Goal: Find specific page/section: Find specific page/section

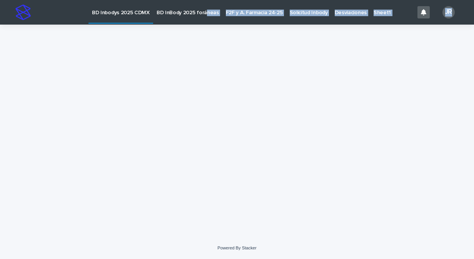
drag, startPoint x: 0, startPoint y: 0, endPoint x: 204, endPoint y: 17, distance: 204.7
click at [204, 17] on div "BD Inbodys 2025 CDMX [PERSON_NAME] 2025 foráneas F2F y A. Farmacia 24-25 Solici…" at bounding box center [237, 129] width 474 height 259
click at [204, 17] on link "BD InBody 2025 foráneas" at bounding box center [187, 12] width 69 height 24
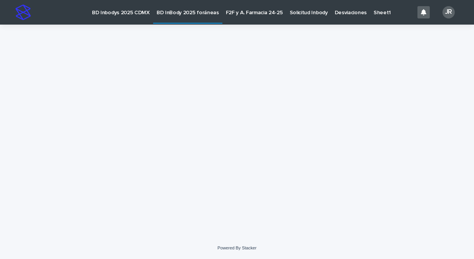
click at [258, 13] on p "F2F y A. Farmacia 24-25" at bounding box center [254, 8] width 57 height 16
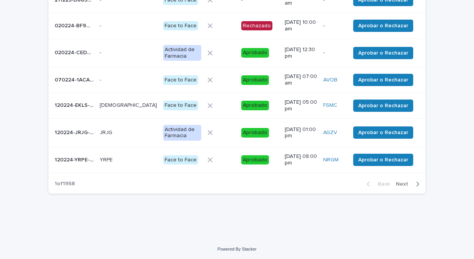
scroll to position [204, 0]
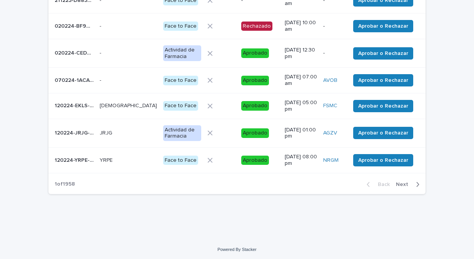
click at [413, 181] on div "button" at bounding box center [416, 184] width 7 height 7
click at [416, 186] on icon "button" at bounding box center [417, 184] width 3 height 7
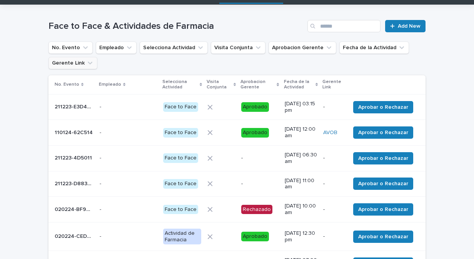
click at [86, 67] on icon "Gerente Link" at bounding box center [90, 63] width 8 height 8
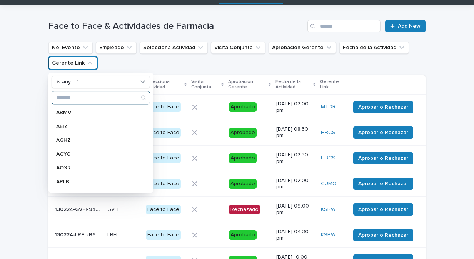
click at [99, 95] on input "Search" at bounding box center [101, 98] width 98 height 12
click at [104, 60] on ul "No. Evento Empleado Selecciona Actividad Visita Conjunta Aprobacion Gerente Fec…" at bounding box center [237, 55] width 380 height 31
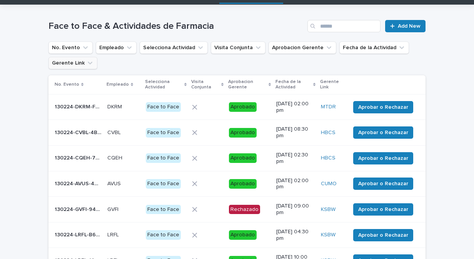
click at [86, 62] on icon "Gerente Link" at bounding box center [90, 63] width 8 height 8
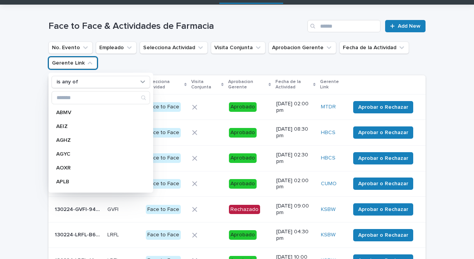
click at [122, 63] on ul "No. Evento Empleado Selecciona Actividad Visita Conjunta Aprobacion Gerente Fec…" at bounding box center [237, 55] width 380 height 31
